Goal: Register for event/course

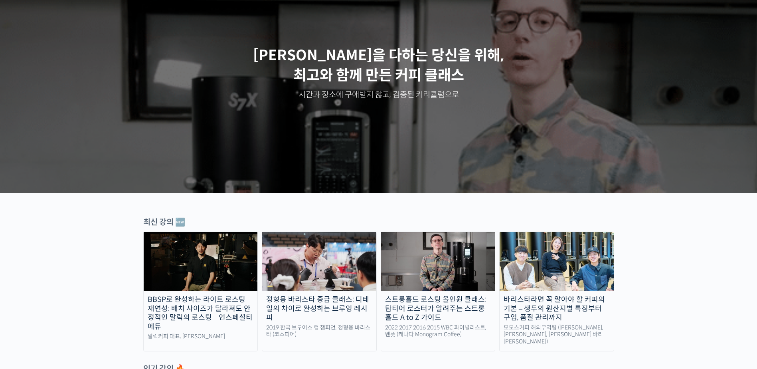
scroll to position [199, 0]
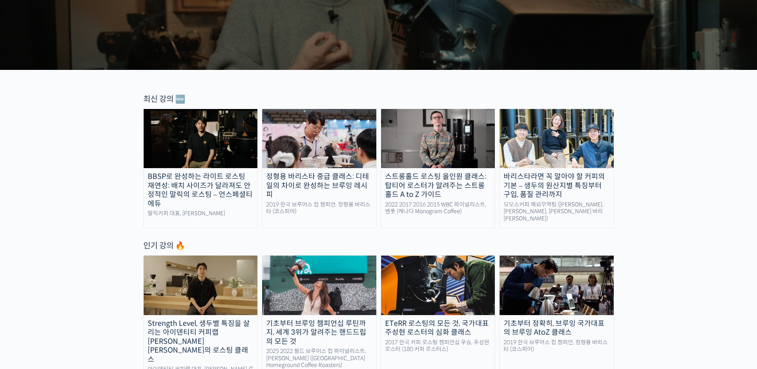
click at [200, 149] on img at bounding box center [201, 138] width 114 height 59
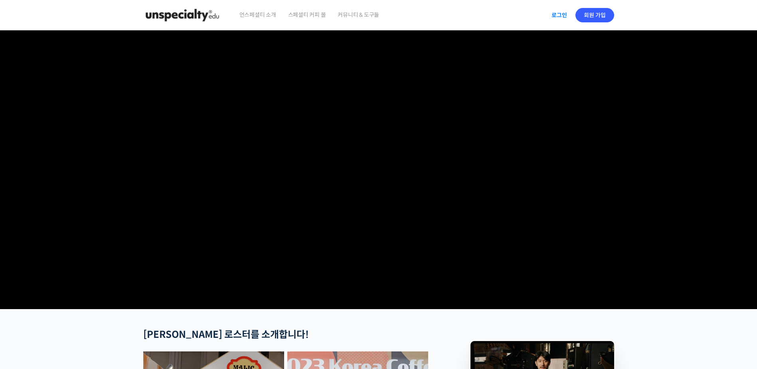
type input "[EMAIL_ADDRESS][DOMAIN_NAME]"
click at [556, 16] on link "로그인" at bounding box center [559, 15] width 25 height 18
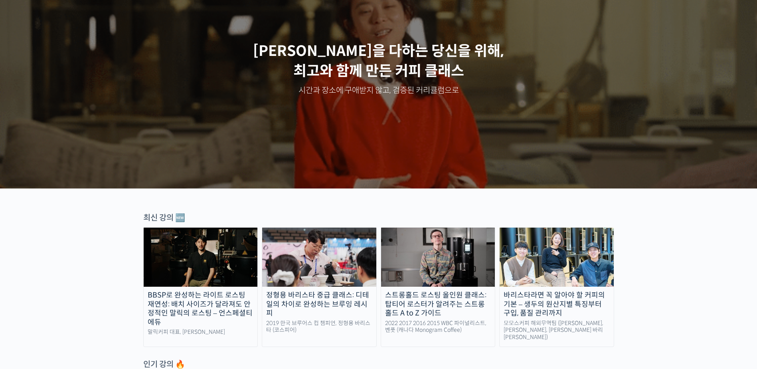
scroll to position [160, 0]
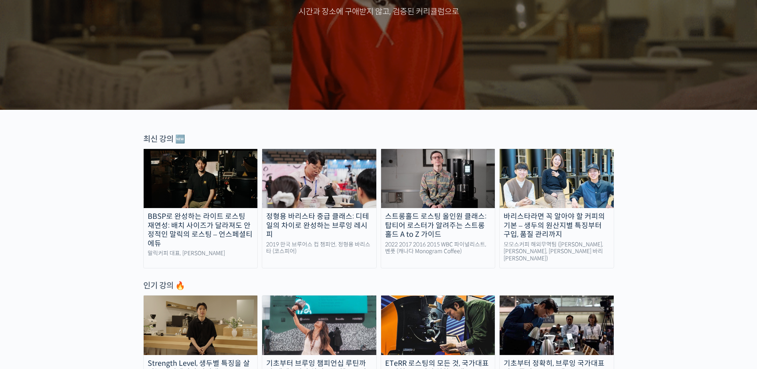
click at [203, 171] on img at bounding box center [201, 178] width 114 height 59
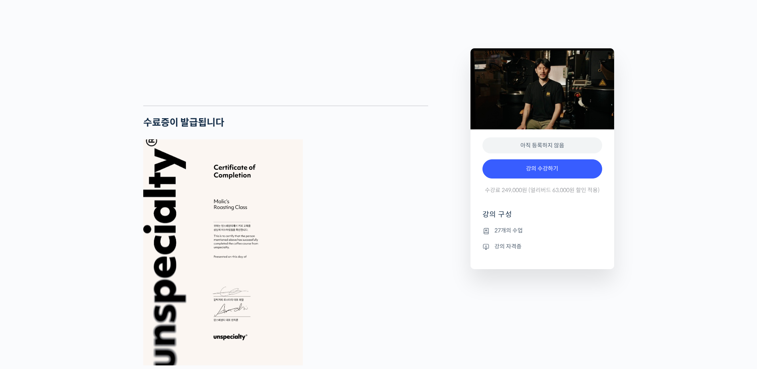
scroll to position [2035, 0]
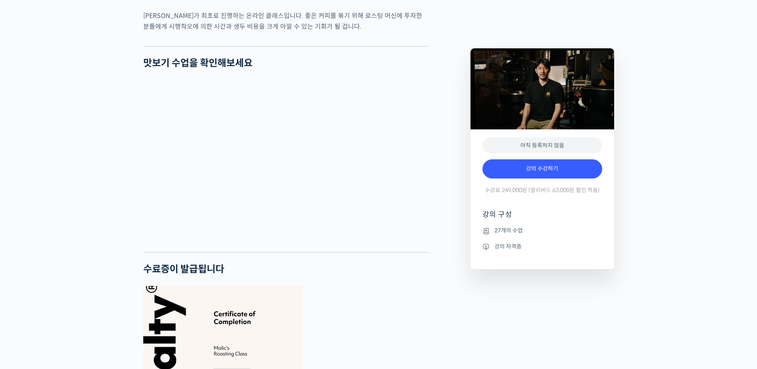
click at [727, 207] on div "BBSP로 완성하는 라이트 로스팅 재연성: 배치 사이즈가 달라져도 안정적인 말릭의 로스팅 강의 상세 내용 확인하기 최철 로스터를 소개합니다! …" at bounding box center [378, 137] width 757 height 3687
click at [732, 178] on div "BBSP로 완성하는 라이트 로스팅 재연성: 배치 사이즈가 달라져도 안정적인 말릭의 로스팅 강의 상세 내용 확인하기 최철 로스터를 소개합니다! …" at bounding box center [378, 137] width 757 height 3687
click at [671, 74] on div "BBSP로 완성하는 라이트 로스팅 재연성: 배치 사이즈가 달라져도 안정적인 말릭의 로스팅 강의 상세 내용 확인하기 최철 로스터를 소개합니다! …" at bounding box center [378, 137] width 757 height 3687
click at [717, 219] on div "BBSP로 완성하는 라이트 로스팅 재연성: 배치 사이즈가 달라져도 안정적인 말릭의 로스팅 강의 상세 내용 확인하기 최철 로스터를 소개합니다! …" at bounding box center [378, 137] width 757 height 3687
